Goal: Find specific page/section: Find specific page/section

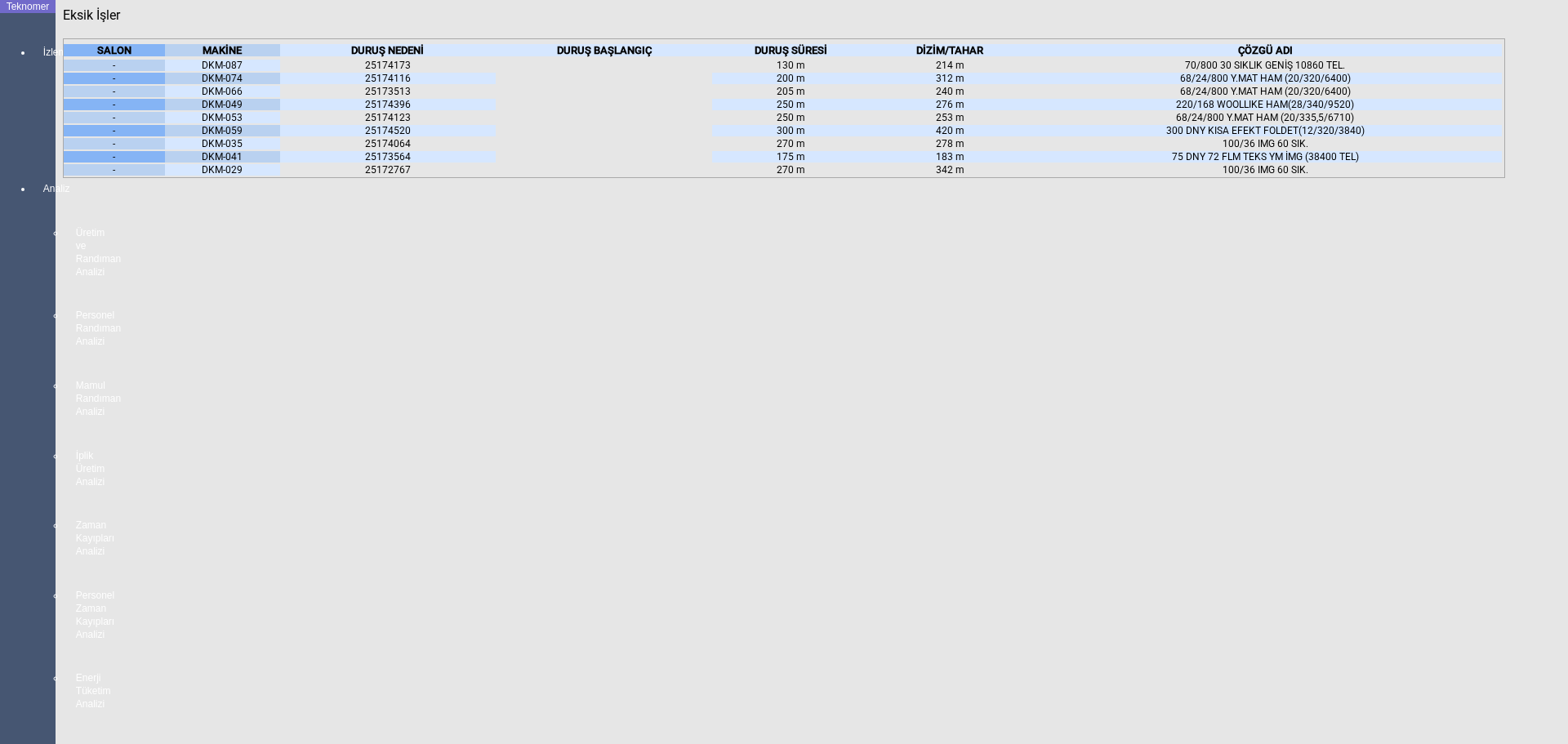
click at [242, 56] on icon at bounding box center [242, 50] width 0 height 12
click at [22, 482] on body "Teknomer İzleme MAKİNE YERLEŞİM PLANI Analiz Üretim ve Randıman Analizi Persone…" at bounding box center [784, 372] width 1568 height 744
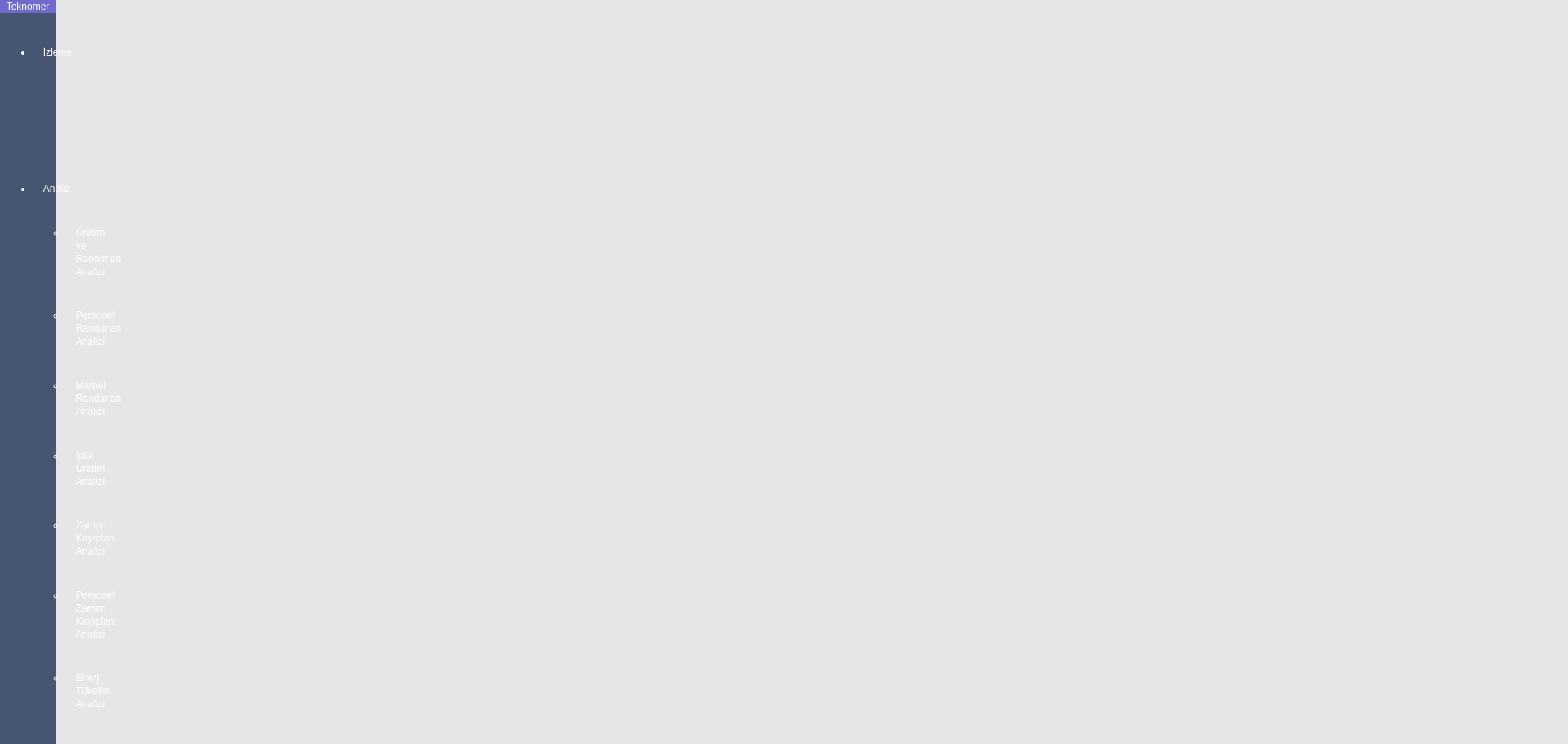
scroll to position [408, 0]
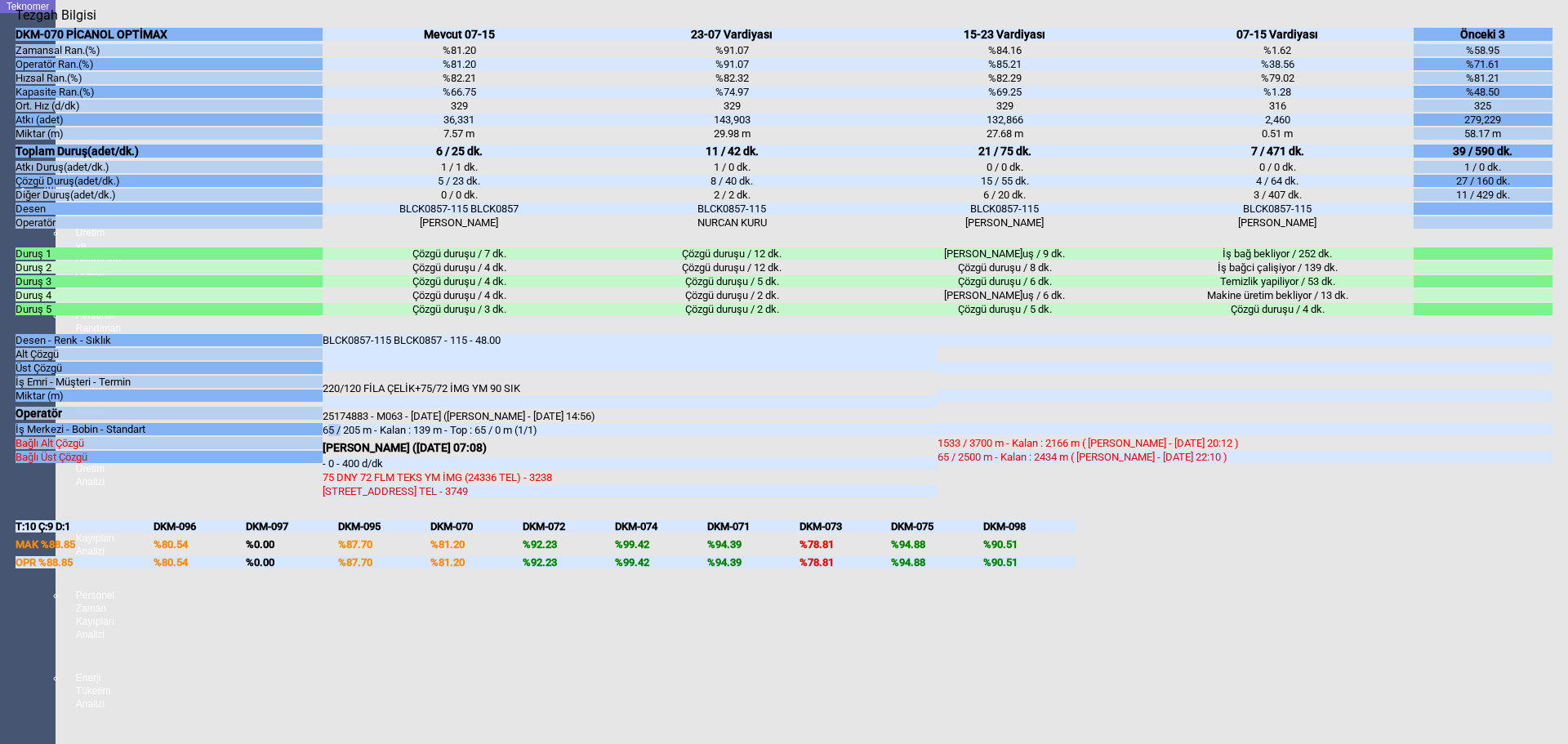
drag, startPoint x: 332, startPoint y: 456, endPoint x: 364, endPoint y: 456, distance: 32.0
click at [350, 436] on div "65 / 205 m - Kalan : 139 m - Top : 65 / 0 m (1/1)" at bounding box center [630, 429] width 615 height 12
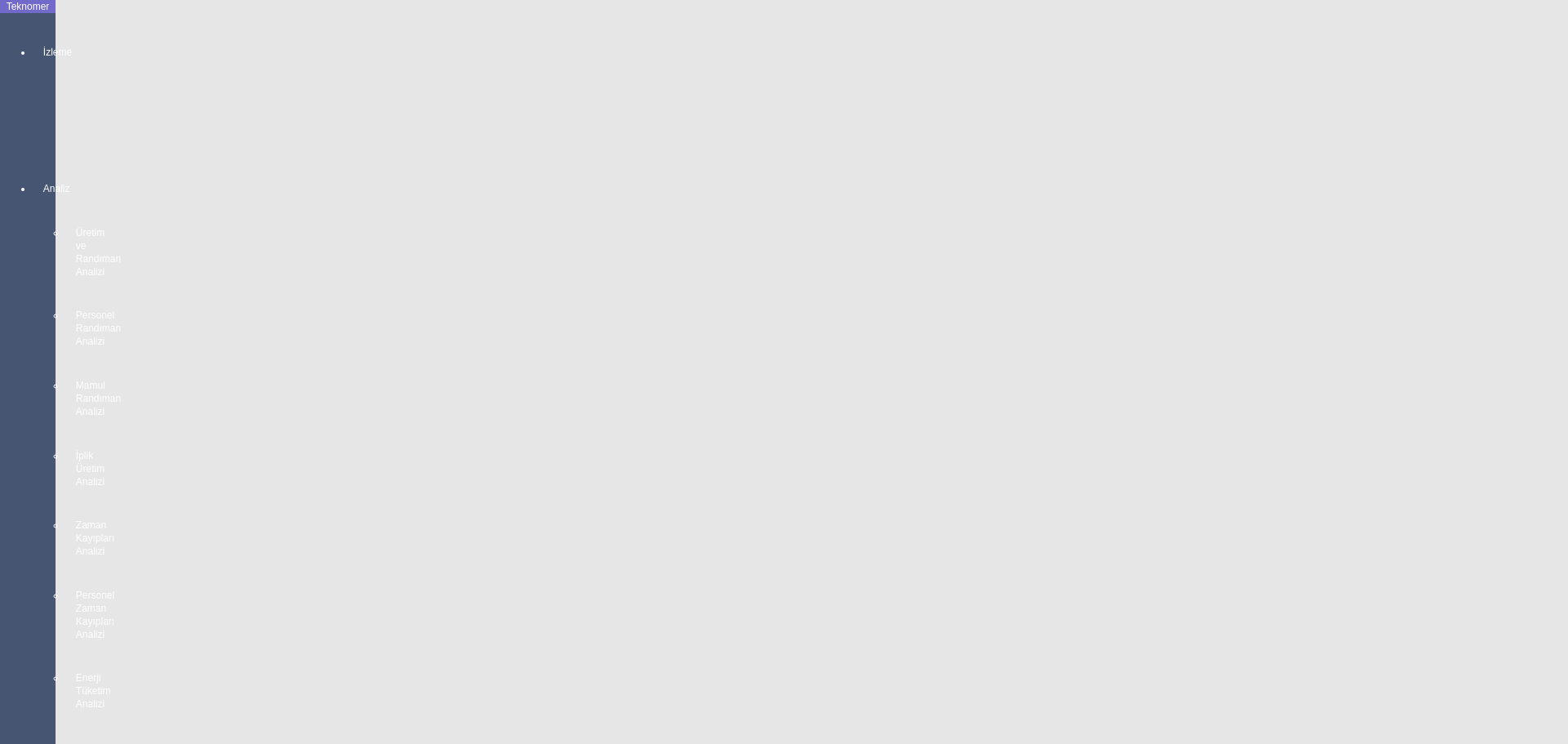
click at [0, 409] on body "Teknomer İzleme MAKİNE YERLEŞİM PLANI Analiz Üretim ve Randıman Analizi Persone…" at bounding box center [784, 372] width 1568 height 744
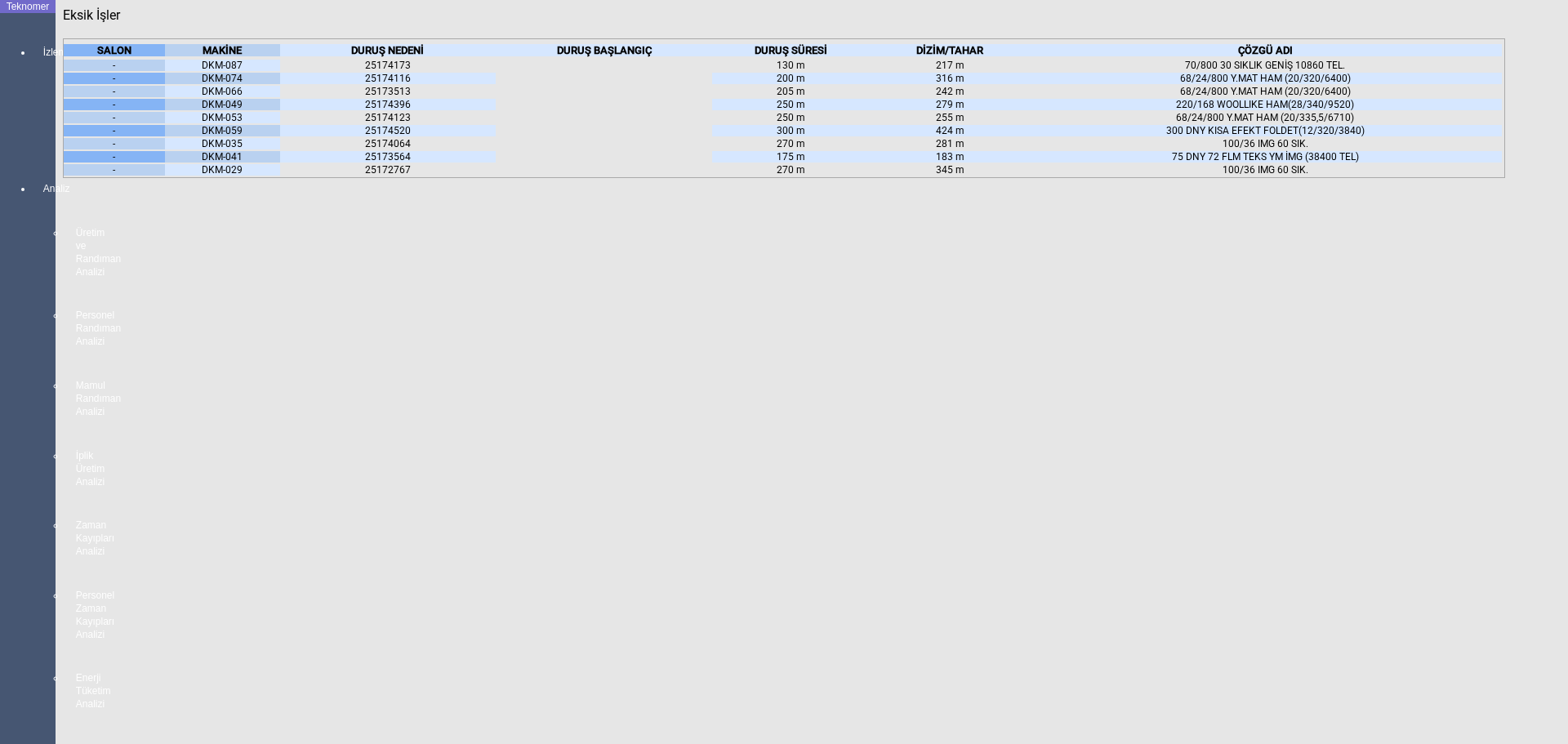
click at [0, 429] on body "Teknomer İzleme MAKİNE YERLEŞİM PLANI Analiz Üretim ve Randıman Analizi Persone…" at bounding box center [784, 372] width 1568 height 744
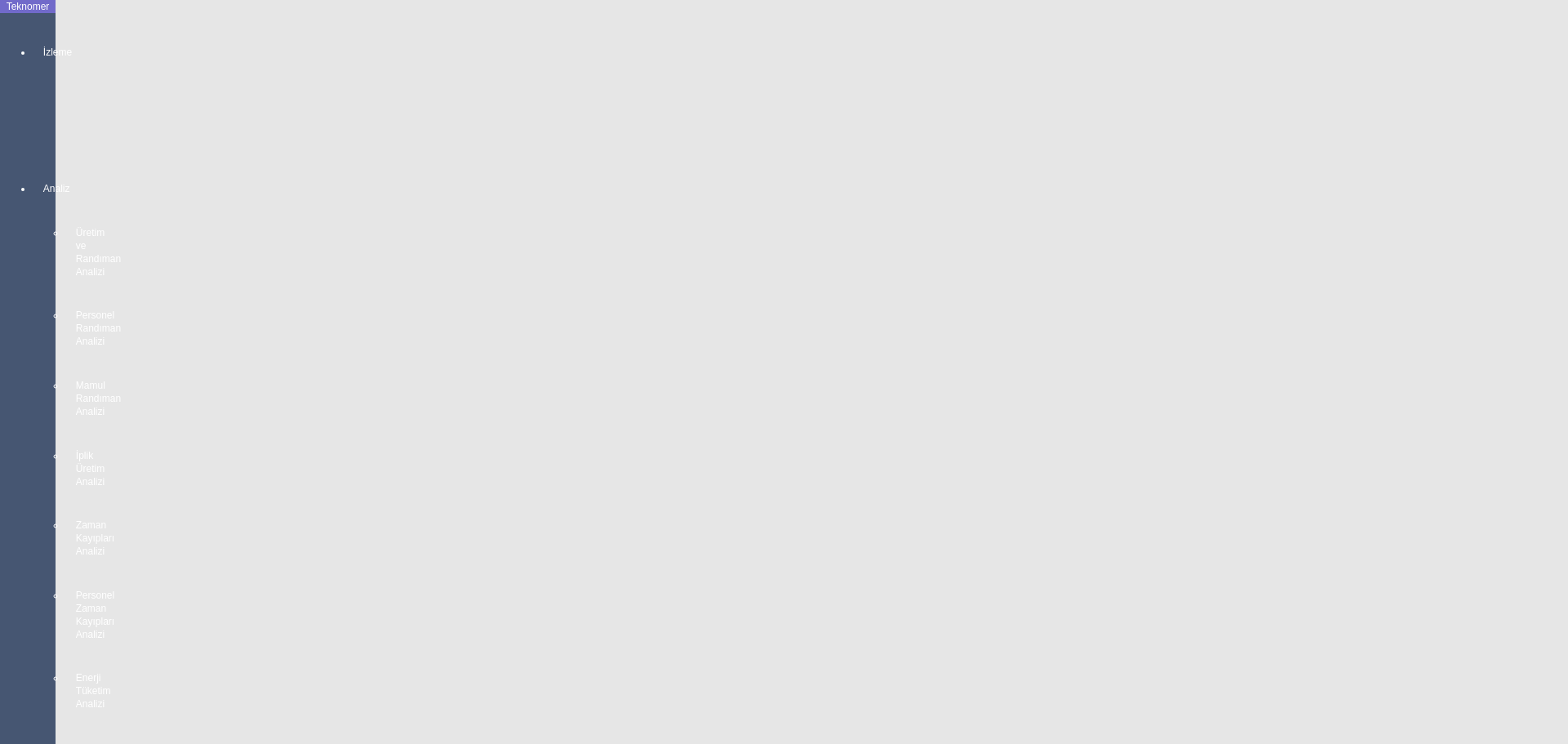
scroll to position [898, 0]
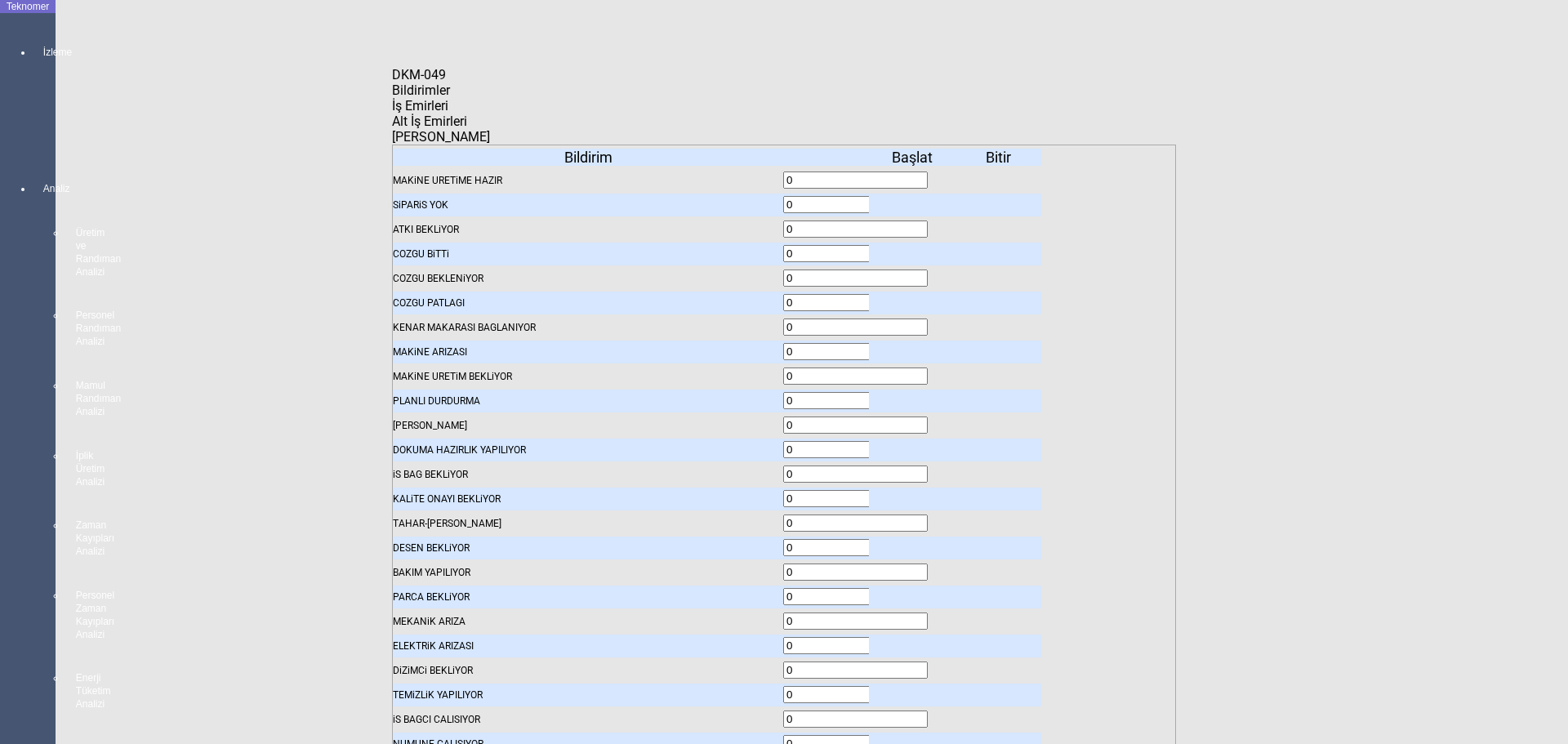
click at [448, 113] on span "İş Emirleri" at bounding box center [420, 106] width 56 height 16
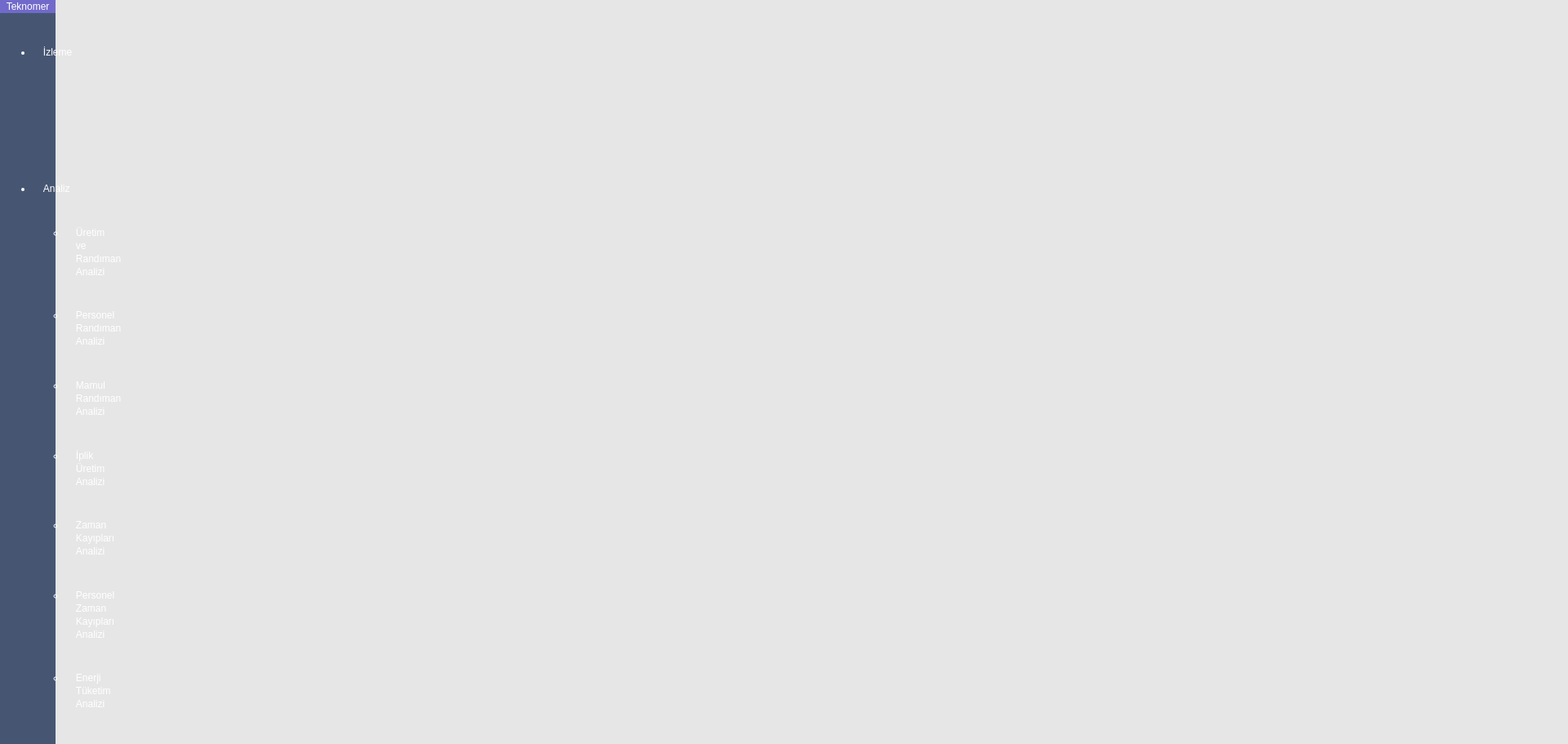
click at [9, 347] on body "Teknomer İzleme MAKİNE YERLEŞİM PLANI Analiz Üretim ve Randıman Analizi Persone…" at bounding box center [784, 372] width 1568 height 744
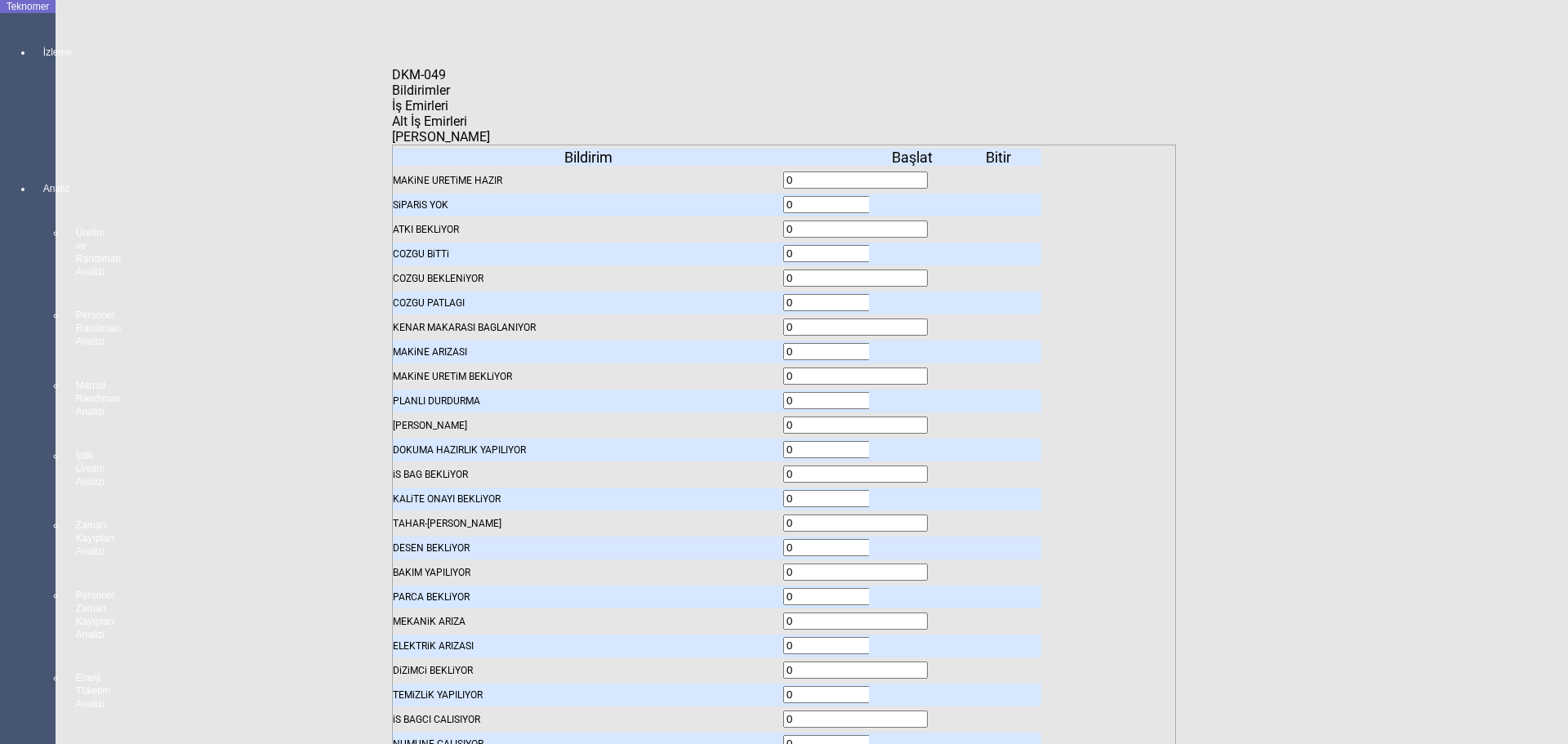
drag, startPoint x: 418, startPoint y: 261, endPoint x: 642, endPoint y: 253, distance: 224.1
click at [27, 413] on body "Teknomer İzleme MAKİNE YERLEŞİM PLANI Analiz Üretim ve Randıman Analizi Persone…" at bounding box center [784, 372] width 1568 height 744
